Goal: Transaction & Acquisition: Purchase product/service

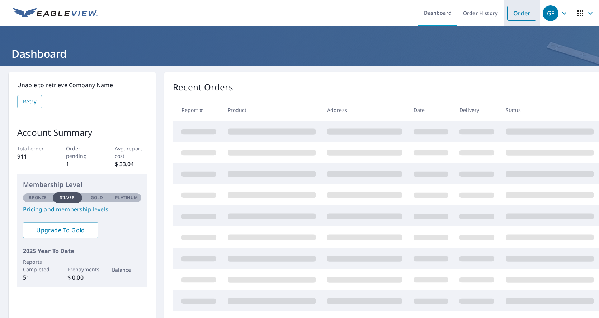
click at [523, 14] on link "Order" at bounding box center [521, 13] width 29 height 15
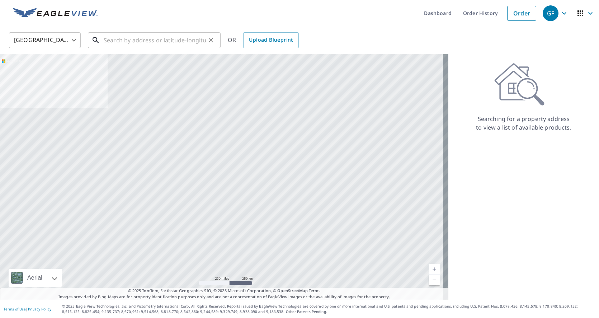
click at [105, 41] on input "text" at bounding box center [155, 40] width 102 height 20
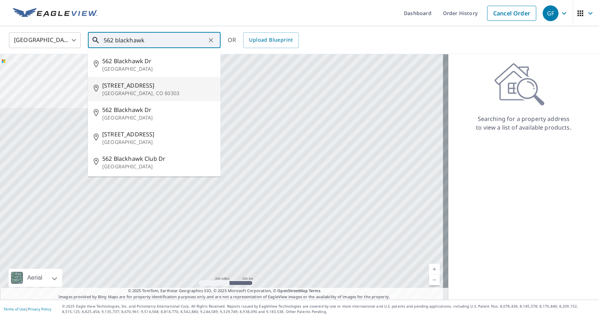
click at [135, 91] on p "[GEOGRAPHIC_DATA], CO 80303" at bounding box center [158, 93] width 113 height 7
type input "[STREET_ADDRESS]"
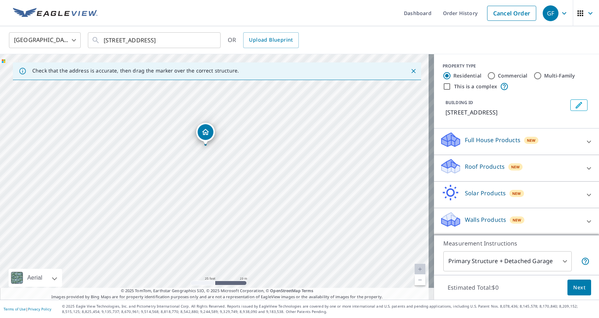
drag, startPoint x: 195, startPoint y: 126, endPoint x: 206, endPoint y: 136, distance: 14.2
drag, startPoint x: 296, startPoint y: 223, endPoint x: 294, endPoint y: 210, distance: 13.0
click at [294, 210] on div "[STREET_ADDRESS]" at bounding box center [217, 176] width 434 height 245
click at [585, 170] on icon at bounding box center [589, 168] width 9 height 9
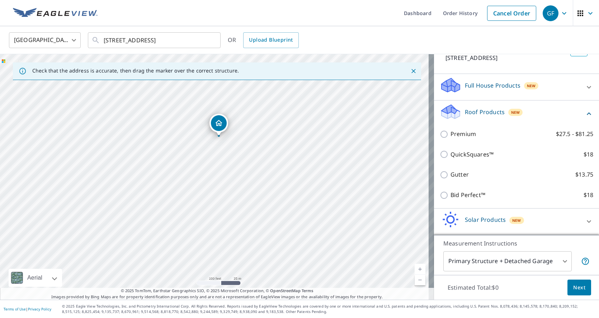
scroll to position [72, 0]
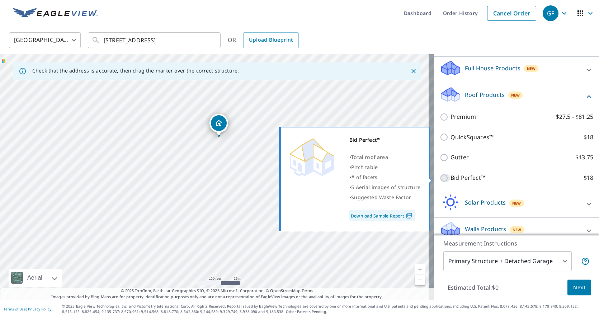
click at [440, 176] on input "Bid Perfect™ $18" at bounding box center [445, 178] width 11 height 9
checkbox input "true"
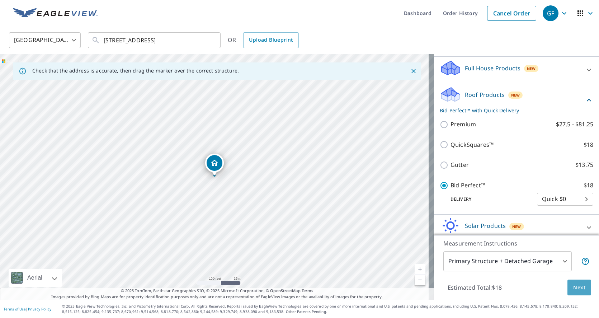
click at [574, 283] on span "Next" at bounding box center [579, 287] width 12 height 9
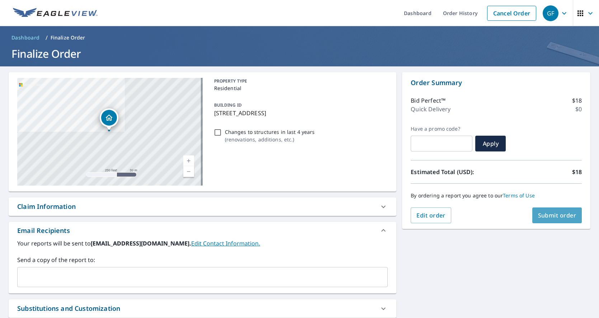
click at [546, 214] on span "Submit order" at bounding box center [557, 215] width 38 height 8
checkbox input "true"
